Goal: Communication & Community: Participate in discussion

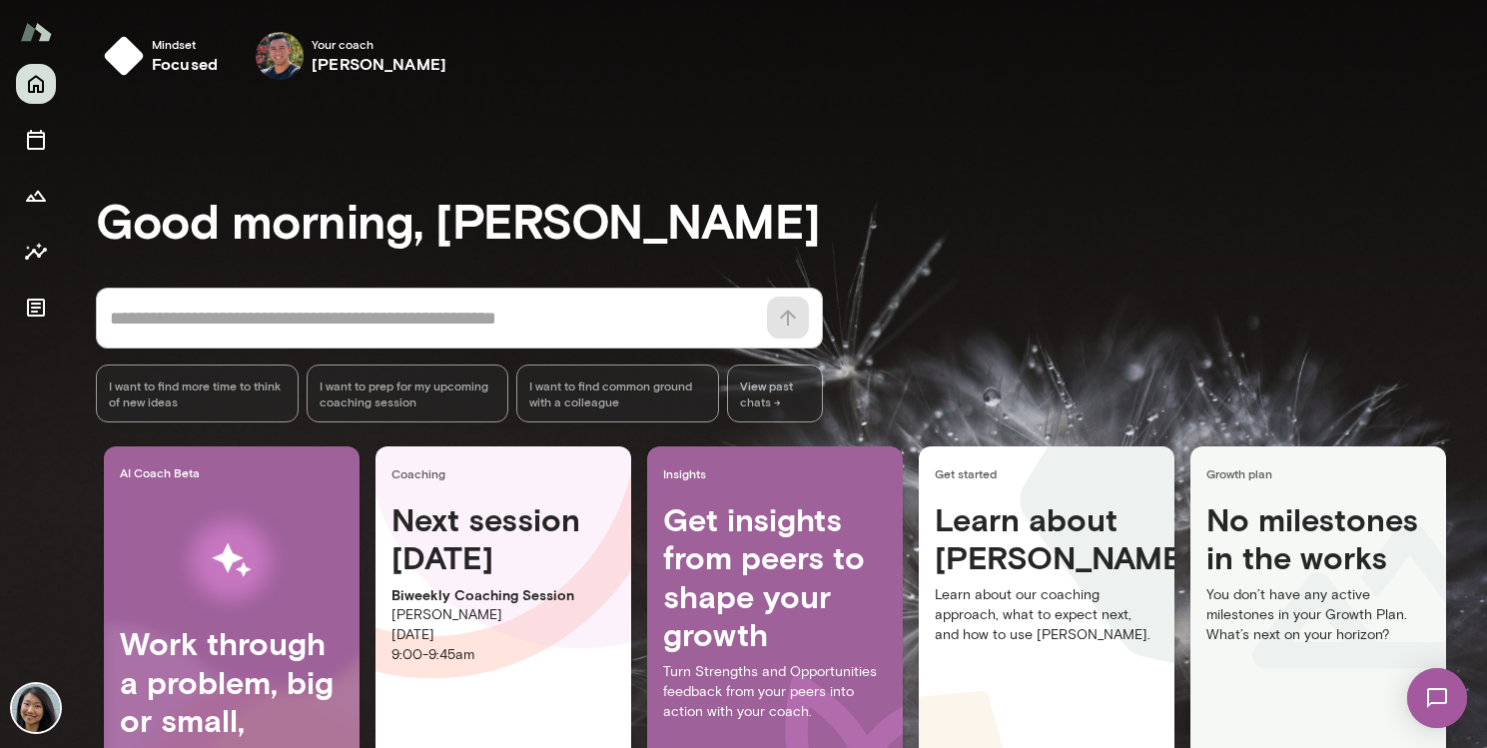
click at [1431, 693] on img at bounding box center [1438, 698] width 82 height 82
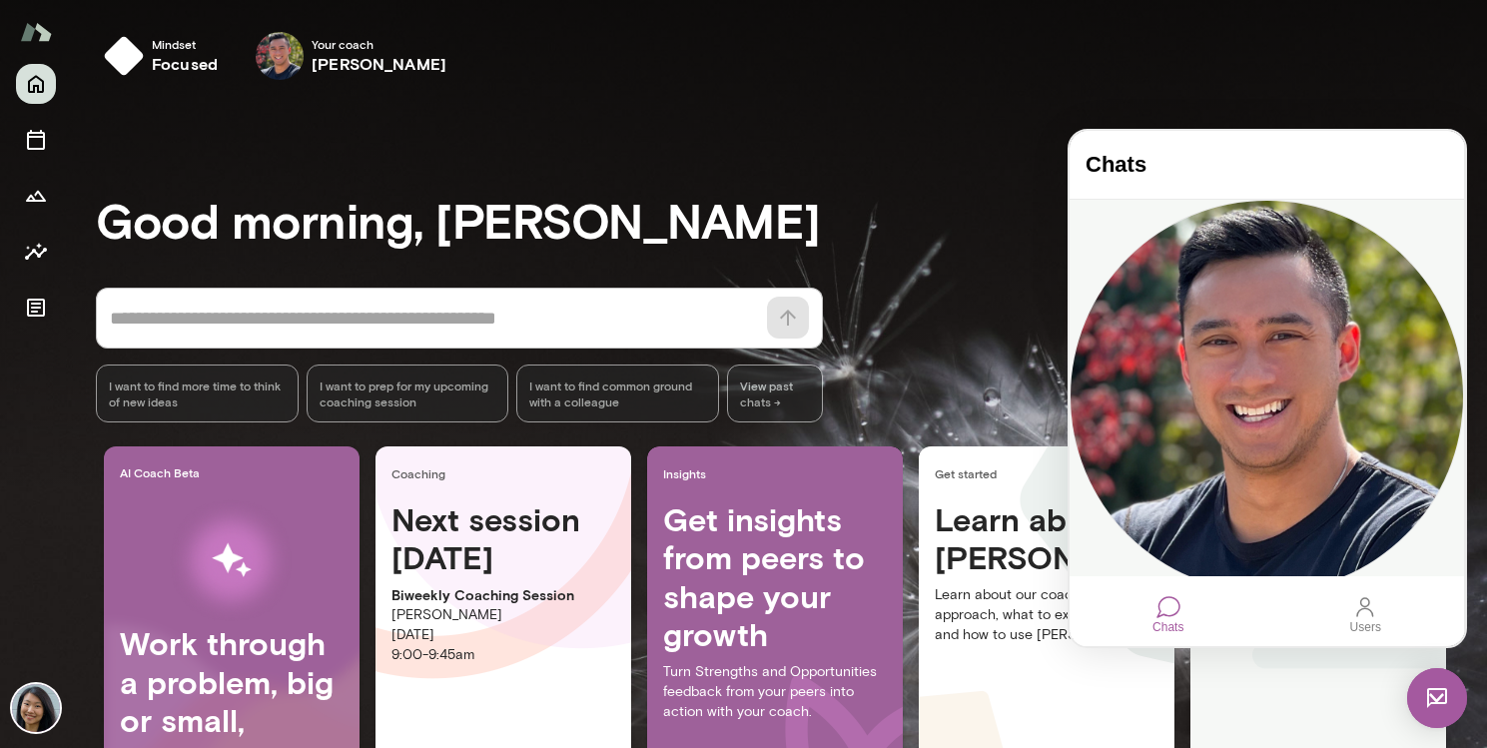
click at [1207, 254] on div "[PERSON_NAME] [DATE] Hey [PERSON_NAME]! I'm going to drop. Feel free to reach o…" at bounding box center [1267, 432] width 395 height 464
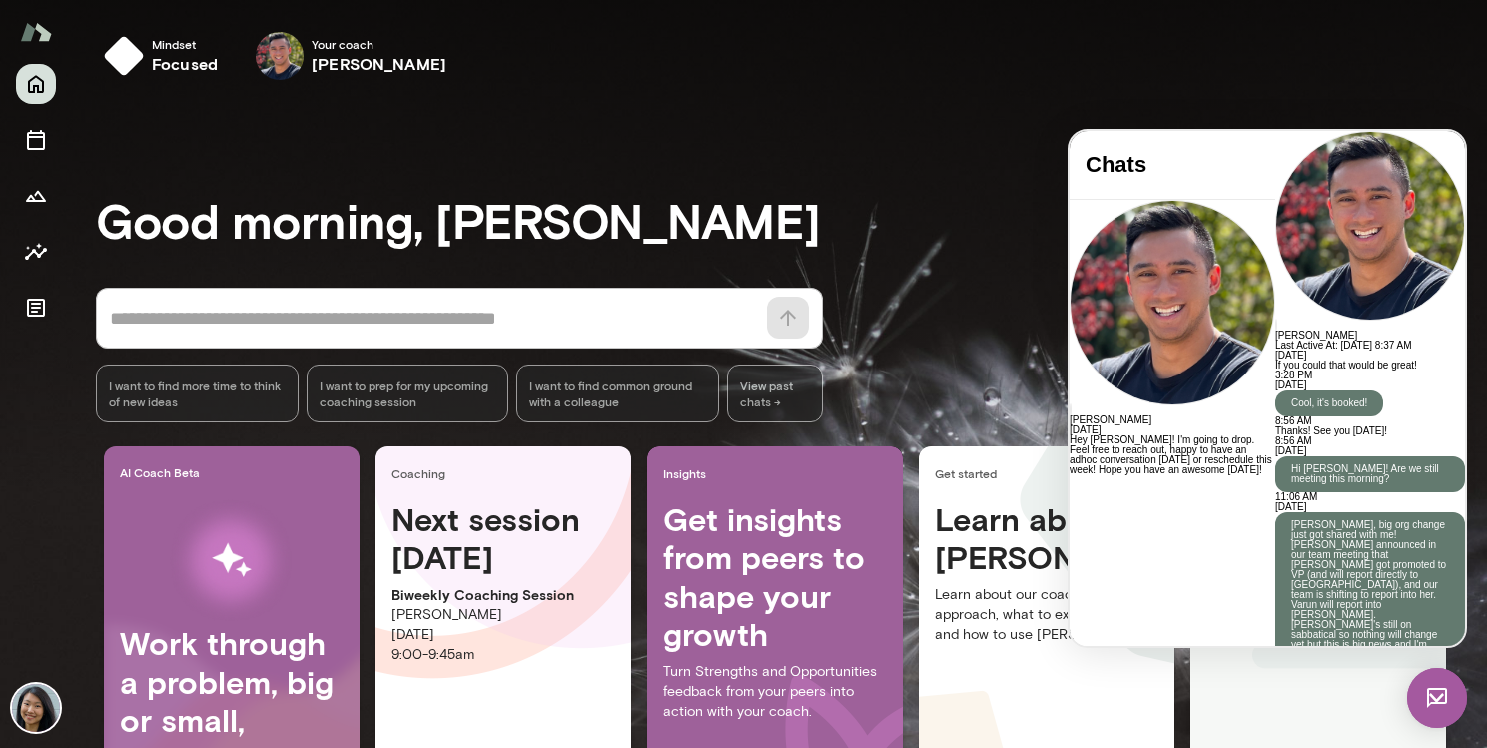
scroll to position [6809, 0]
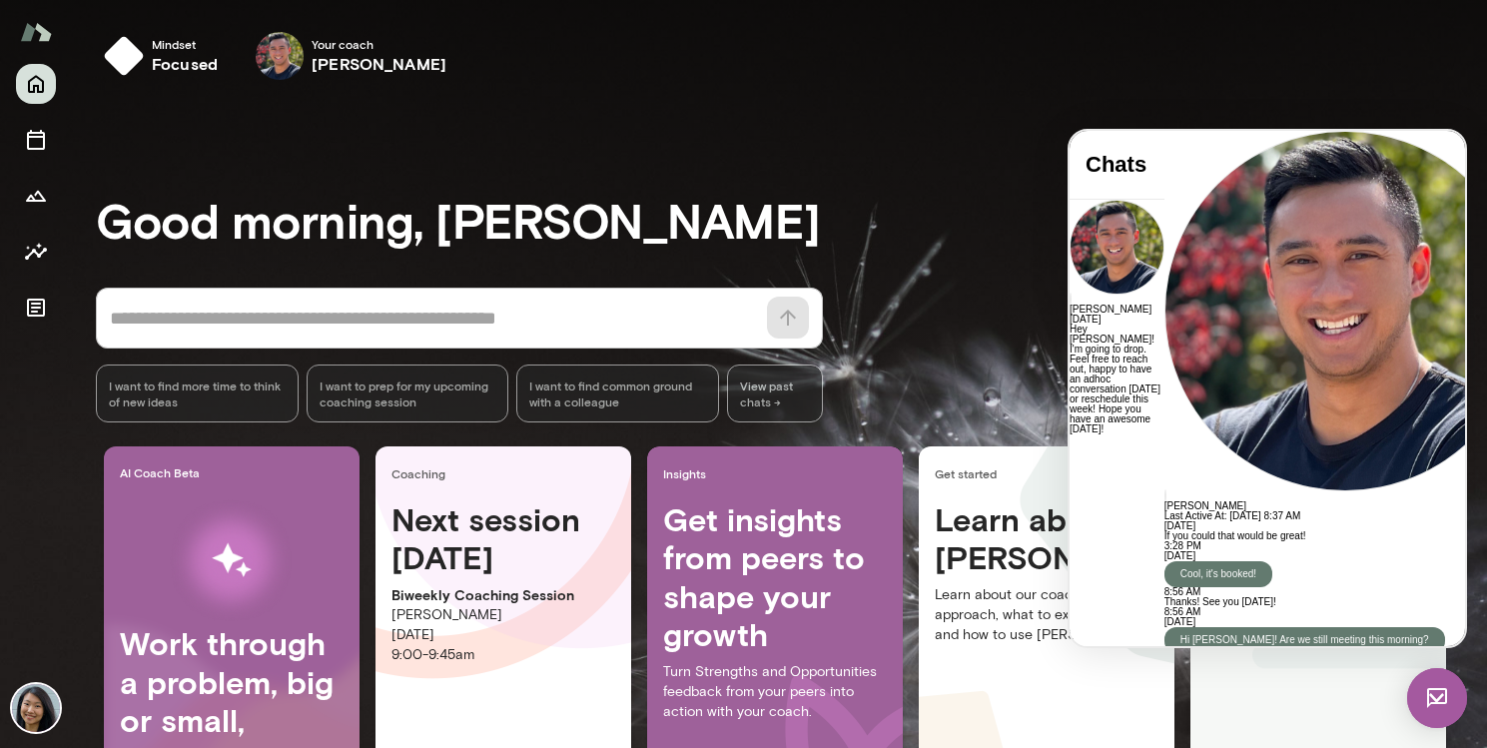
scroll to position [74, 0]
drag, startPoint x: 1160, startPoint y: 539, endPoint x: 1469, endPoint y: 688, distance: 343.6
click at [1465, 646] on html "Chats [PERSON_NAME] [DATE] Hey [PERSON_NAME]! I'm going to drop. Feel free to r…" at bounding box center [1268, 388] width 396 height 515
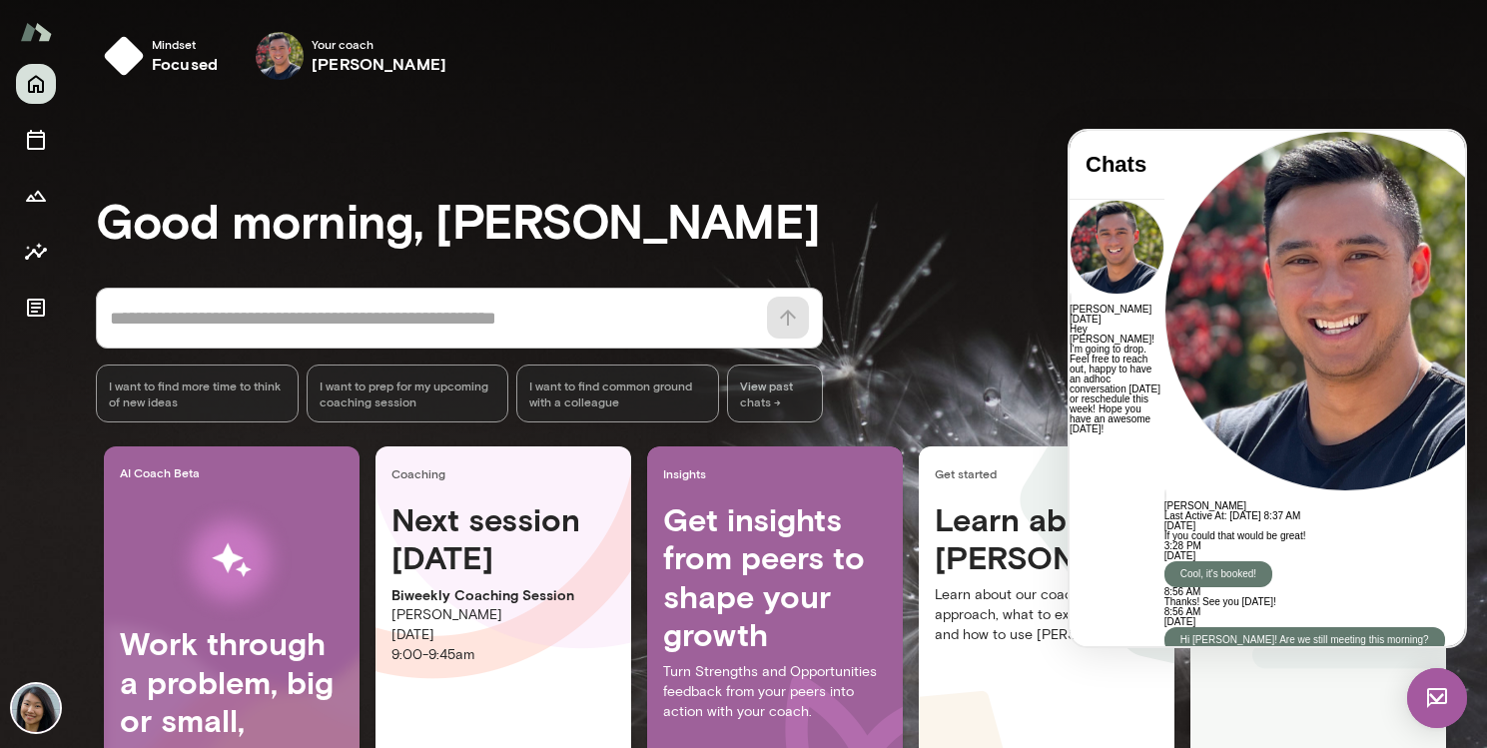
scroll to position [31, 0]
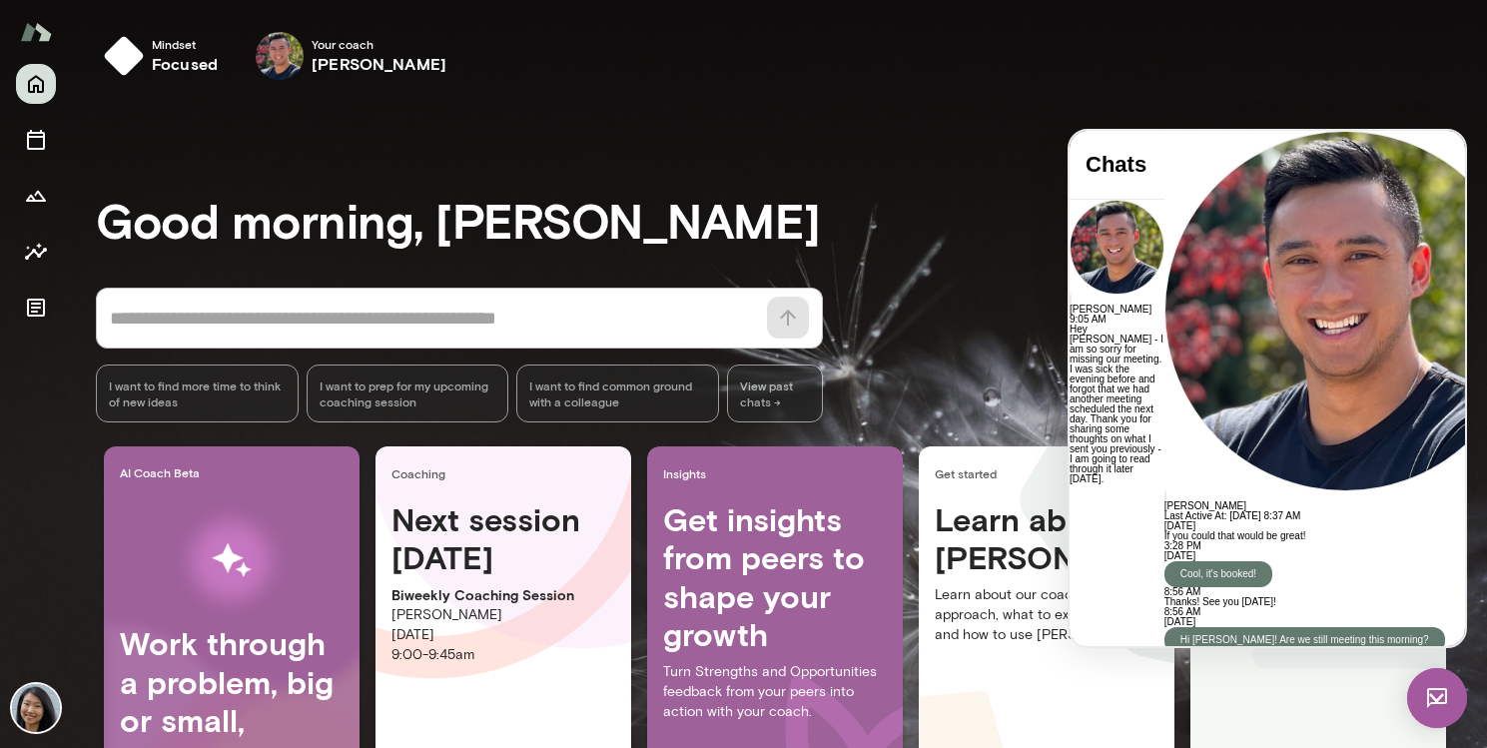
scroll to position [5942, 0]
click at [943, 92] on div "Mindset focused Your coach [PERSON_NAME] Your coach [PERSON_NAME]" at bounding box center [779, 60] width 1415 height 120
